Goal: Task Accomplishment & Management: Manage account settings

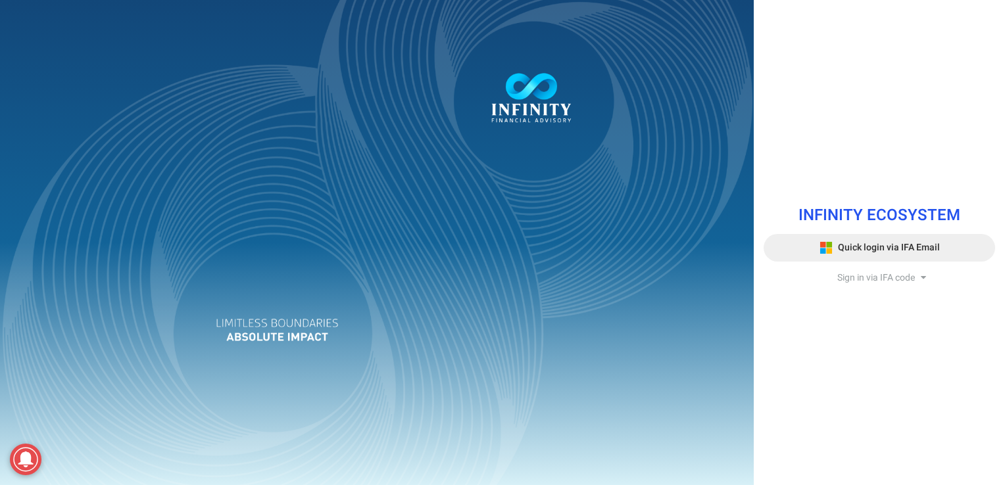
click at [898, 251] on span "Quick login via IFA Email" at bounding box center [889, 248] width 102 height 14
drag, startPoint x: 902, startPoint y: 254, endPoint x: 992, endPoint y: 338, distance: 122.8
click at [1004, 354] on html "INFINITY ECOSYSTEM Quick login via IFA Email Sign in via IFA code Infinity Fina…" at bounding box center [502, 242] width 1005 height 485
click at [907, 278] on span "Sign in via IFA code" at bounding box center [876, 278] width 78 height 14
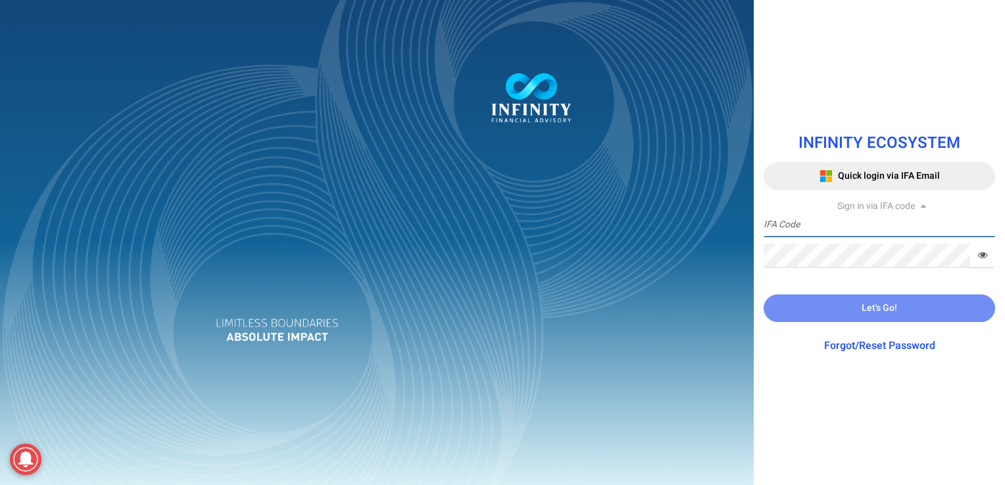
type input "JAKE.CHIA@INFINITYFA.COM.SG"
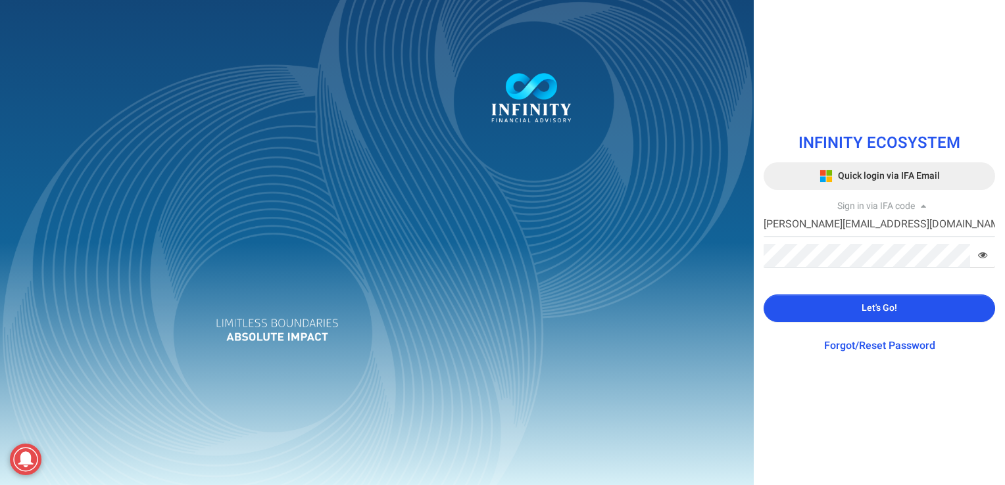
click at [917, 175] on span "Quick login via IFA Email" at bounding box center [889, 176] width 102 height 14
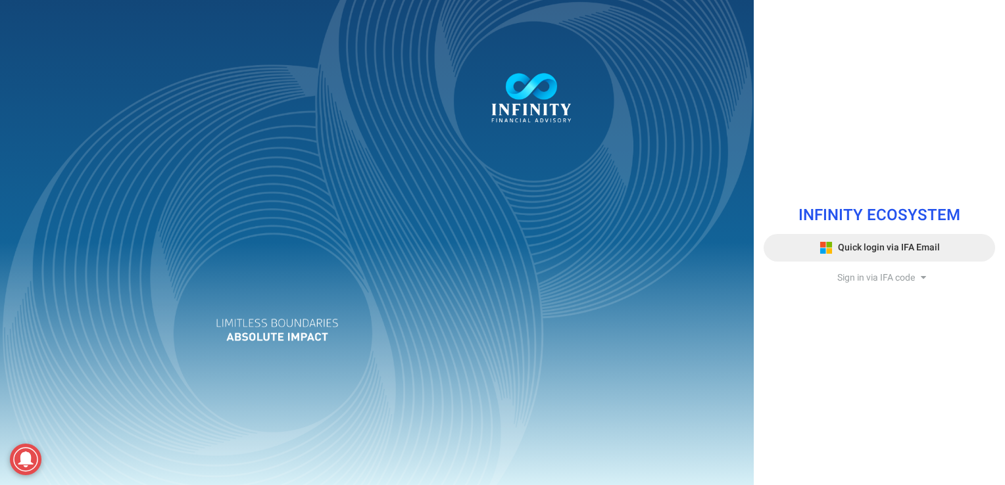
click at [930, 251] on span "Quick login via IFA Email" at bounding box center [889, 248] width 102 height 14
click at [865, 249] on span "Quick login via IFA Email" at bounding box center [889, 248] width 102 height 14
